Goal: Transaction & Acquisition: Book appointment/travel/reservation

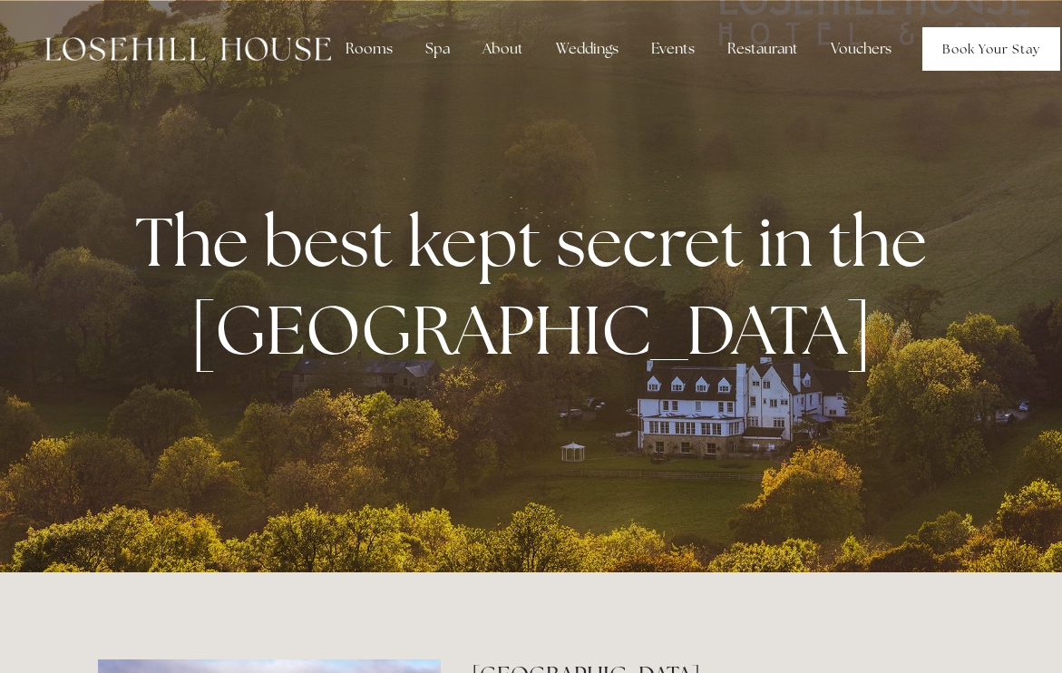
click at [976, 47] on link "Book Your Stay" at bounding box center [992, 49] width 138 height 44
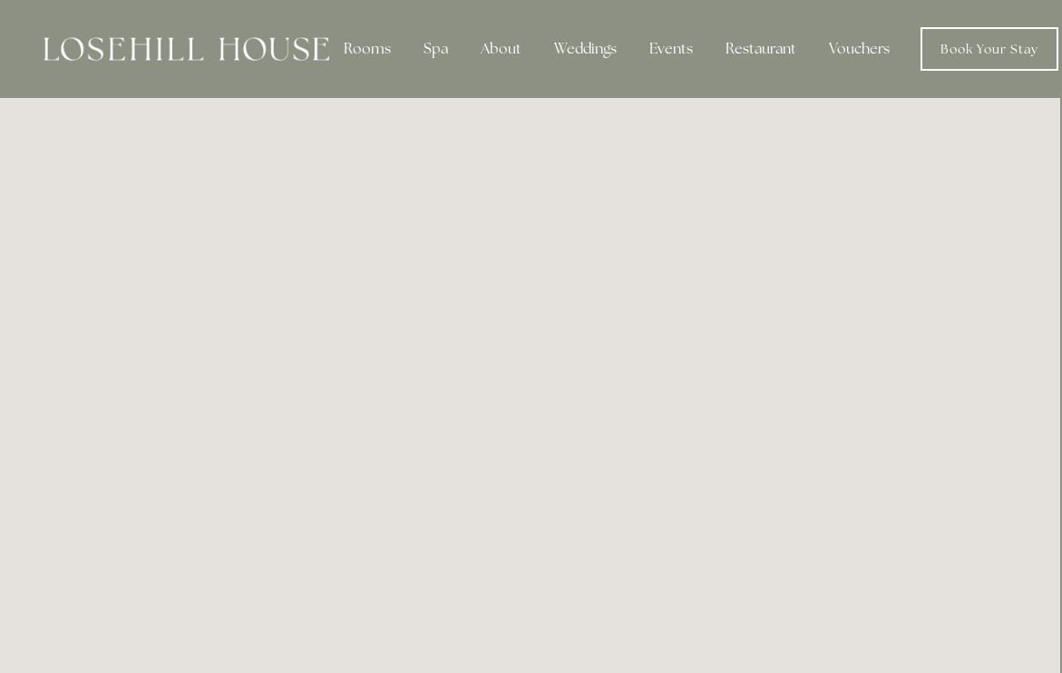
scroll to position [0, 2]
click at [290, 53] on img at bounding box center [187, 49] width 286 height 24
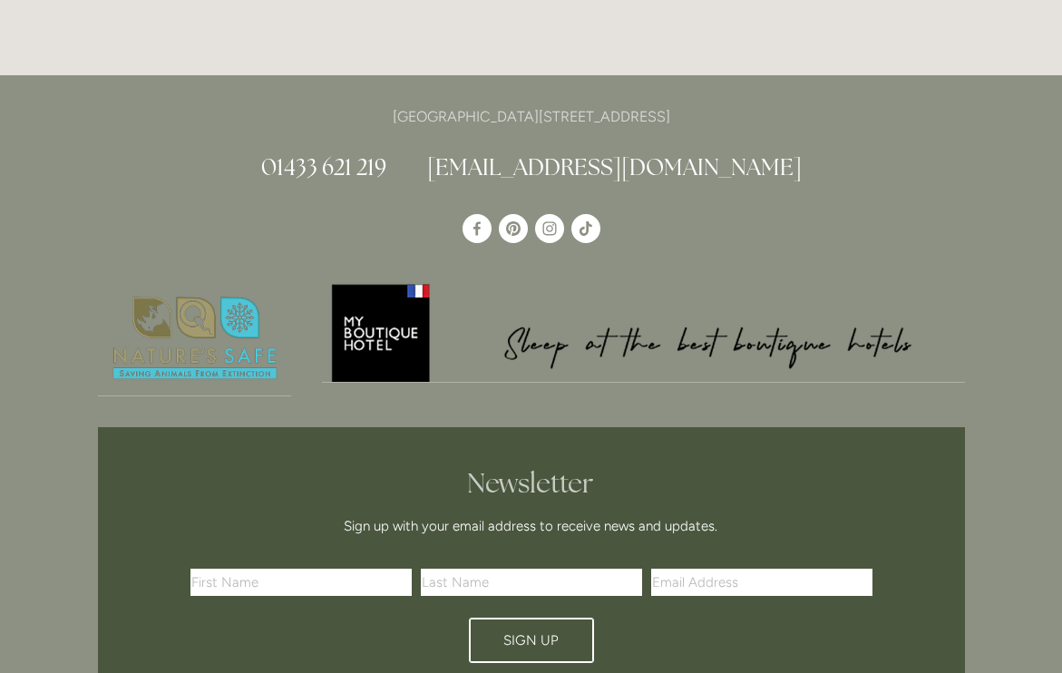
scroll to position [5043, 0]
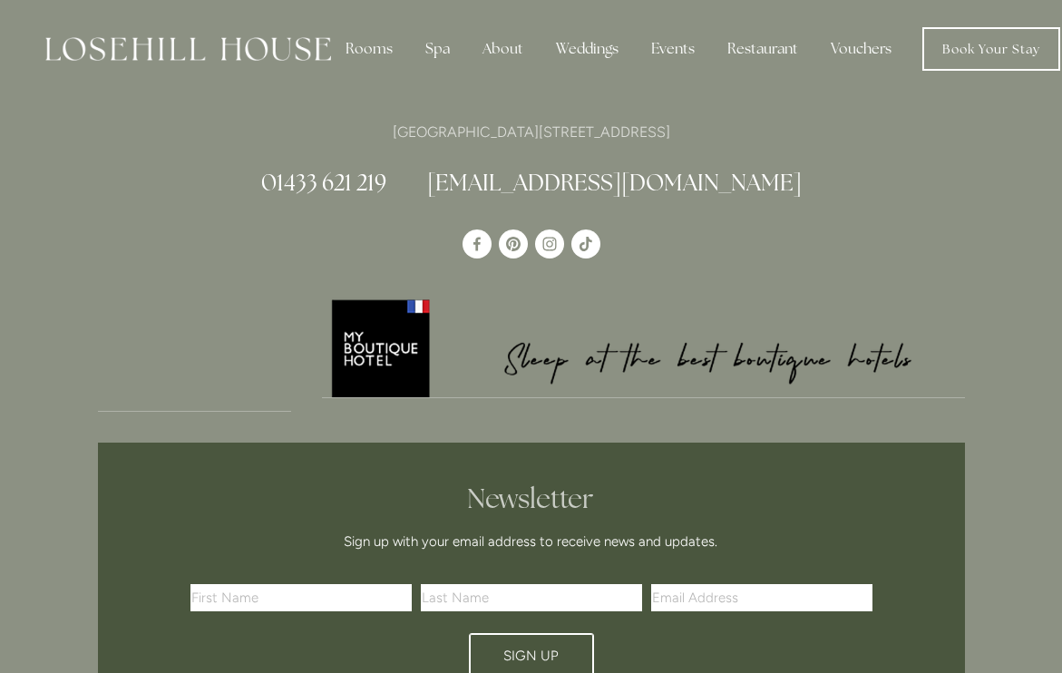
scroll to position [484, 0]
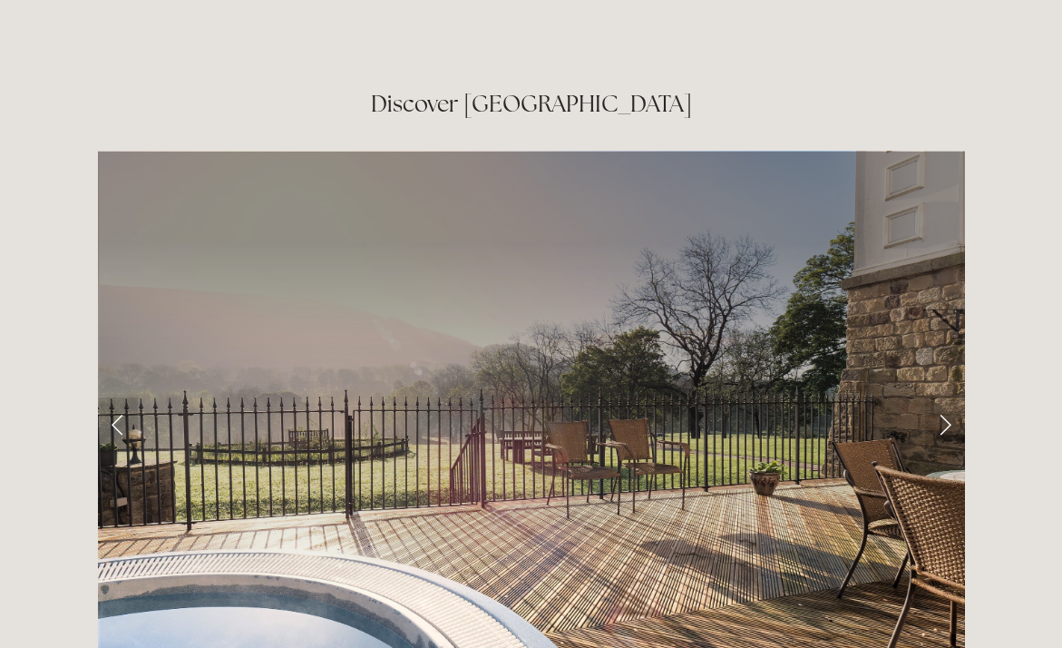
scroll to position [3021, 0]
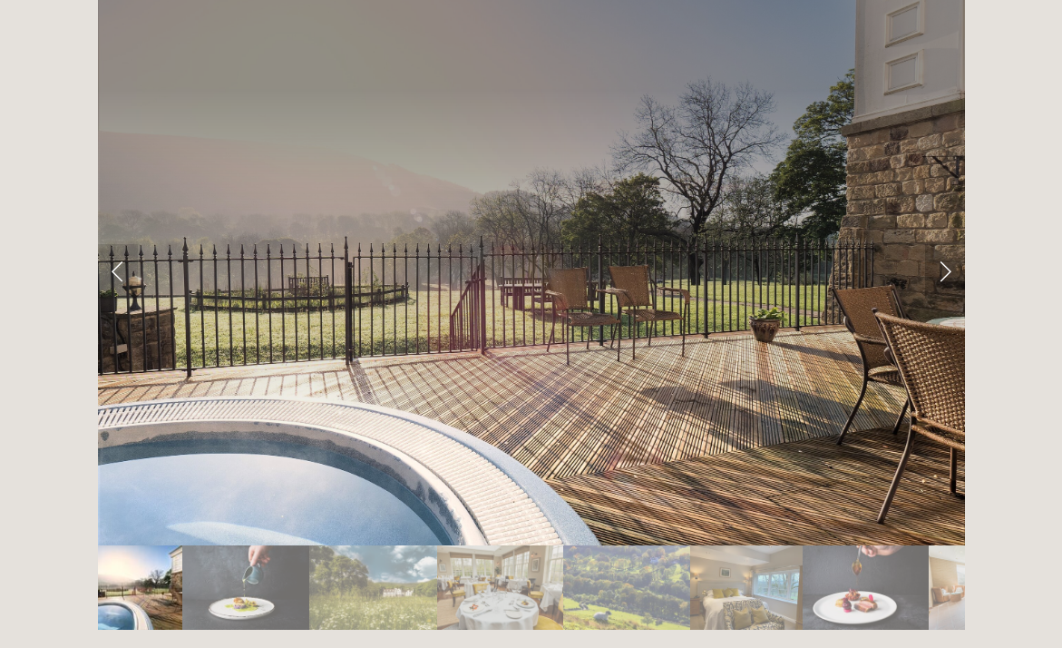
click at [937, 244] on link "Next Slide" at bounding box center [945, 271] width 40 height 54
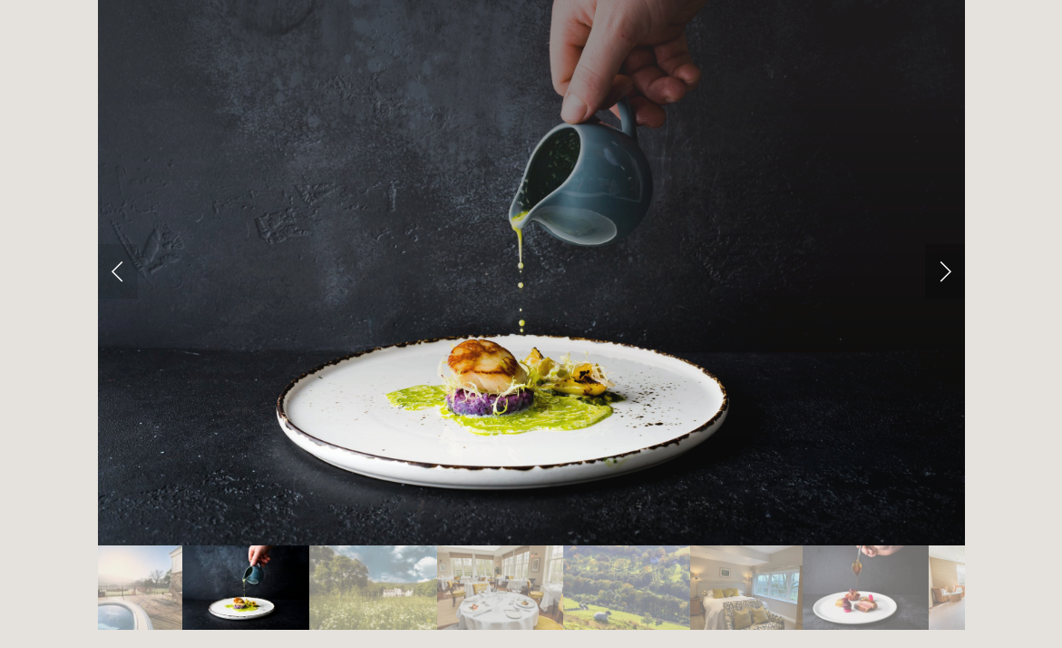
click at [940, 244] on link "Next Slide" at bounding box center [945, 271] width 40 height 54
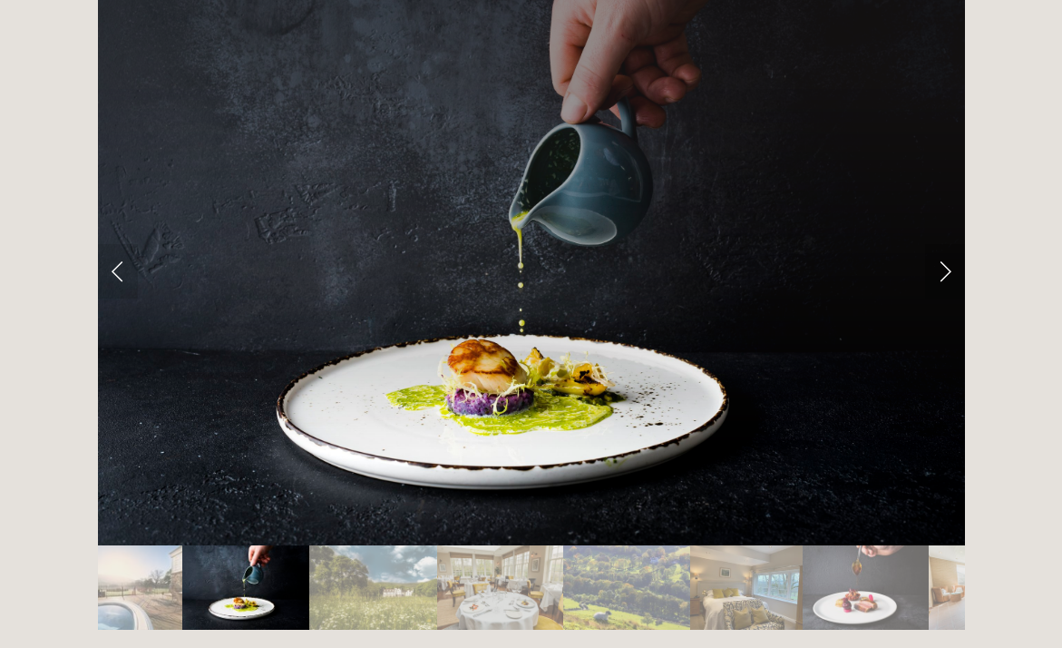
click at [940, 244] on link "Next Slide" at bounding box center [945, 271] width 40 height 54
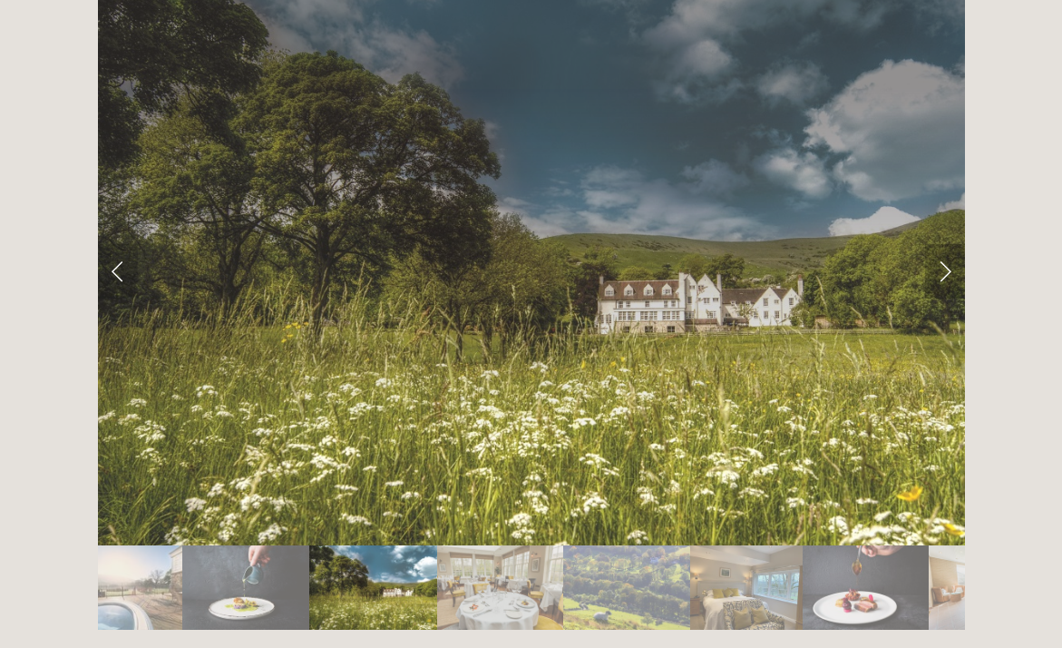
click at [940, 244] on link "Next Slide" at bounding box center [945, 271] width 40 height 54
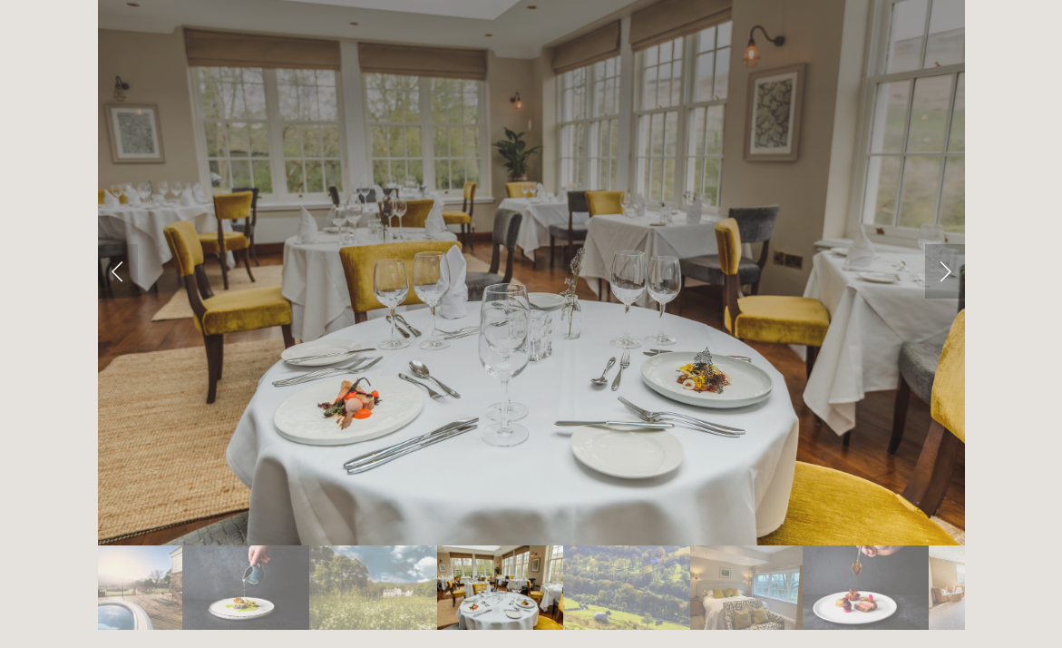
click at [940, 244] on link "Next Slide" at bounding box center [945, 271] width 40 height 54
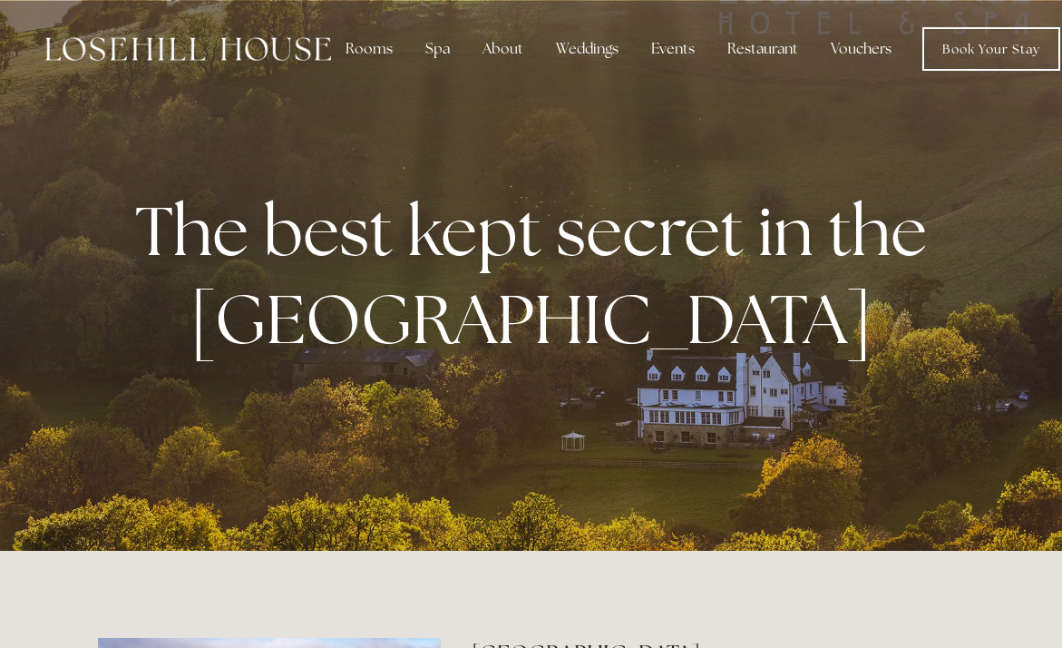
scroll to position [0, 0]
click at [990, 33] on link "Book Your Stay" at bounding box center [992, 49] width 138 height 44
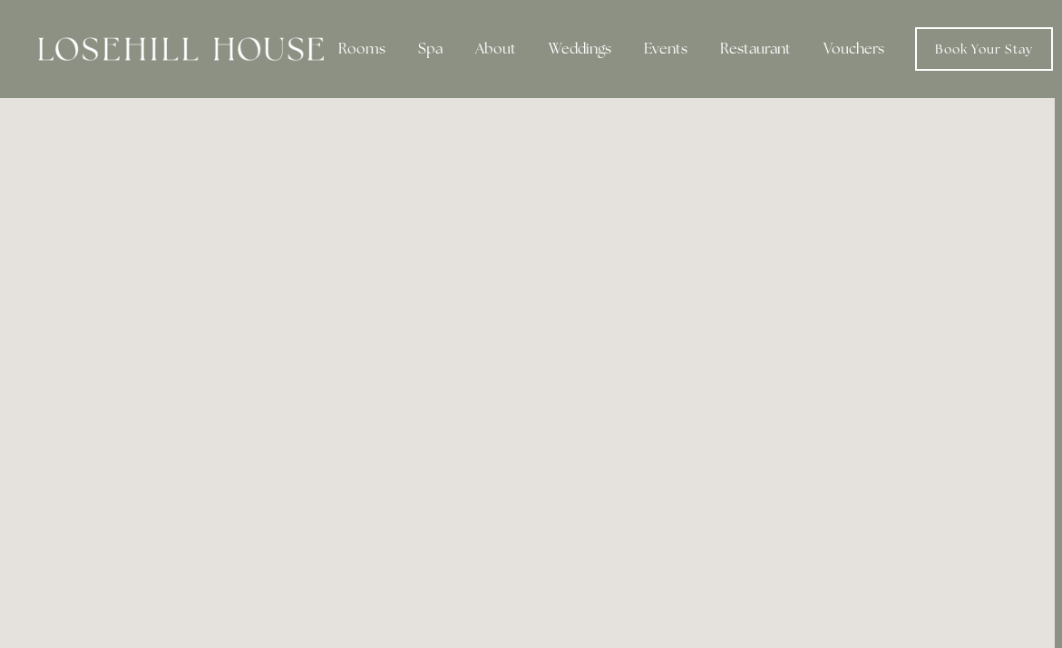
scroll to position [0, 7]
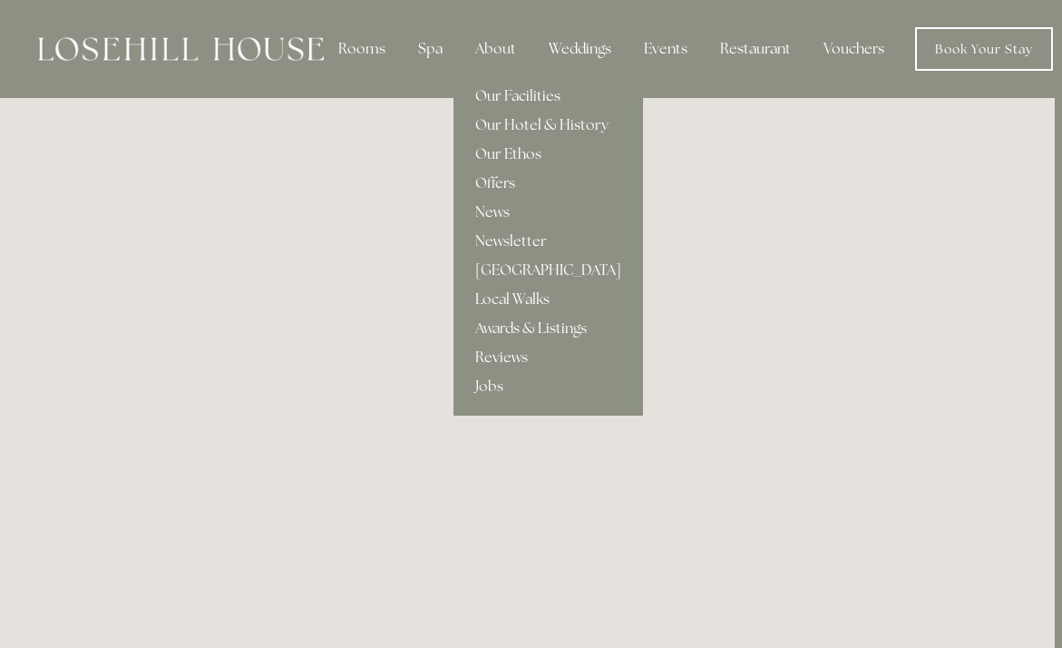
click at [517, 97] on link "Our Facilities" at bounding box center [549, 96] width 190 height 29
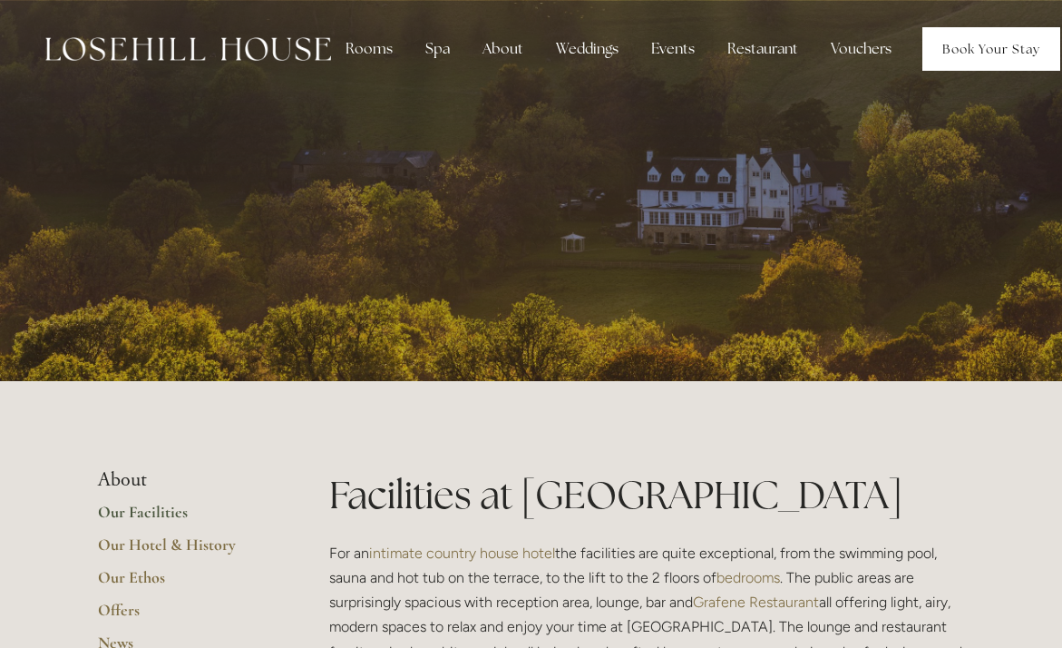
click at [1005, 63] on link "Book Your Stay" at bounding box center [992, 49] width 138 height 44
